Goal: Communication & Community: Answer question/provide support

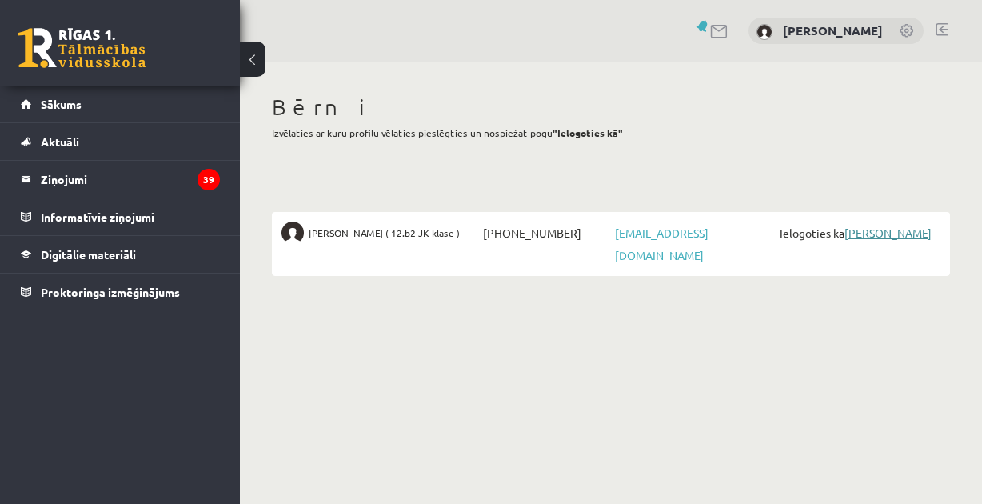
click at [884, 237] on link "[PERSON_NAME]" at bounding box center [887, 232] width 87 height 14
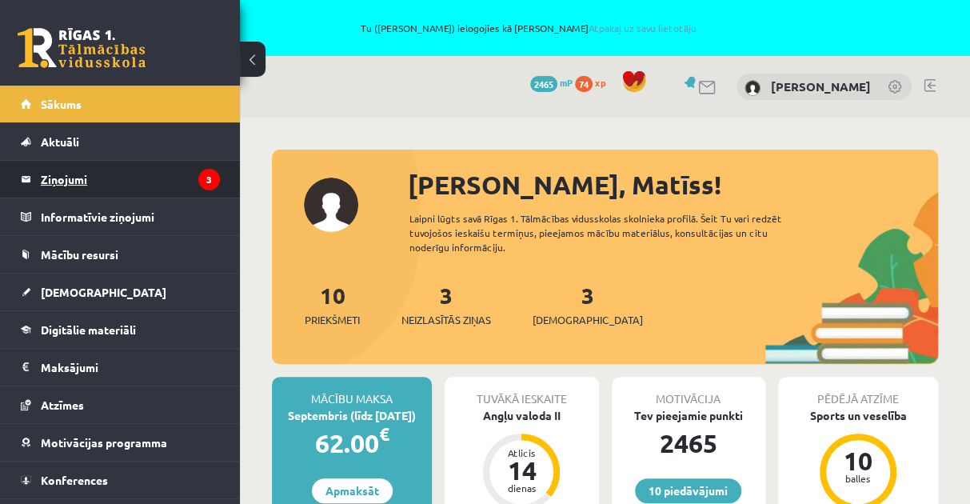
click at [82, 174] on legend "Ziņojumi 3" at bounding box center [130, 179] width 179 height 37
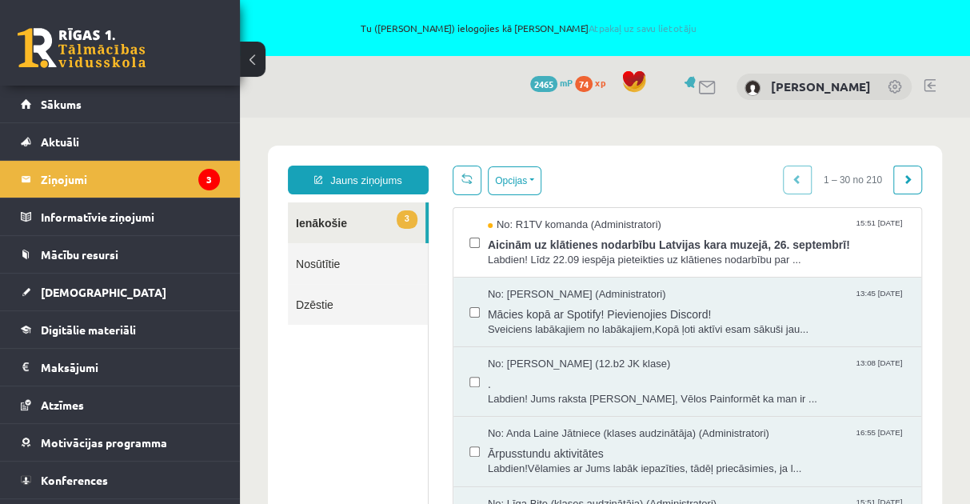
click at [931, 84] on link at bounding box center [929, 85] width 12 height 13
